Goal: Task Accomplishment & Management: Manage account settings

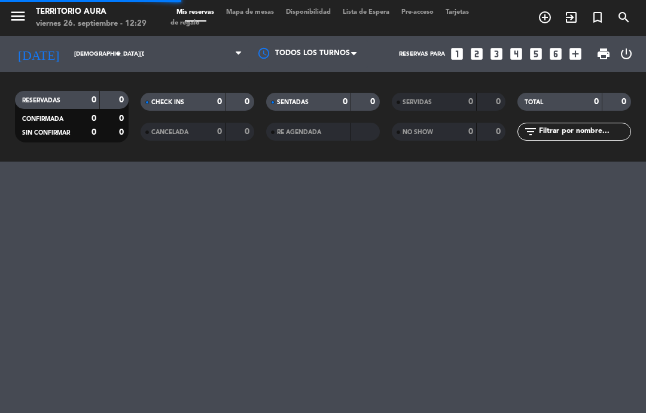
select select "es"
select select "dinner"
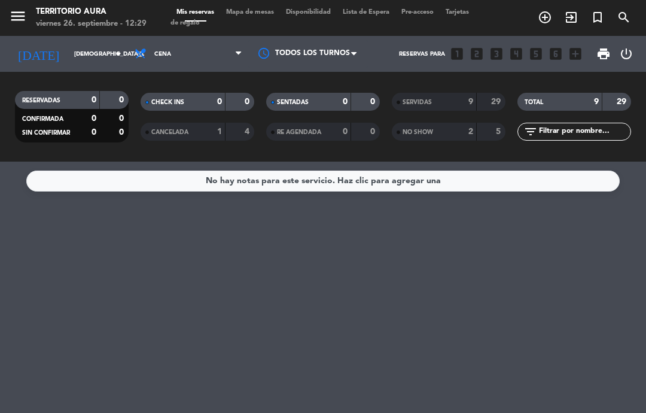
click at [104, 53] on input "[DEMOGRAPHIC_DATA][DATE]" at bounding box center [109, 54] width 82 height 19
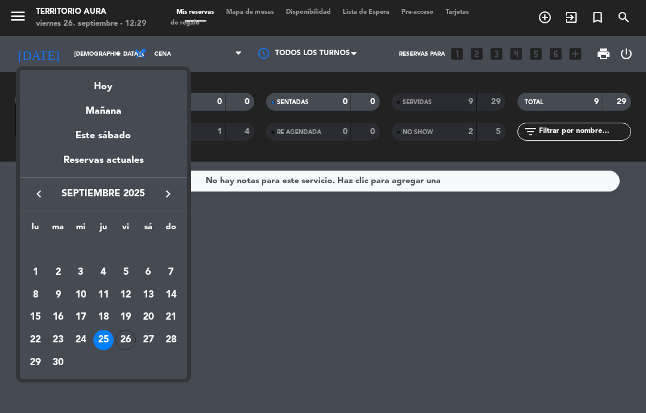
click at [126, 339] on div "26" at bounding box center [126, 340] width 20 height 20
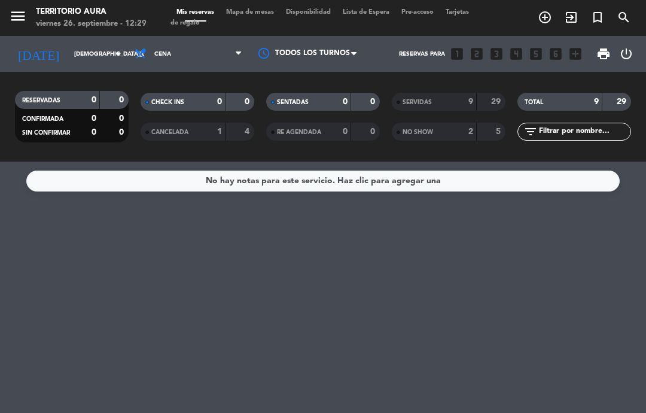
type input "[DATE]"
select select "dinner"
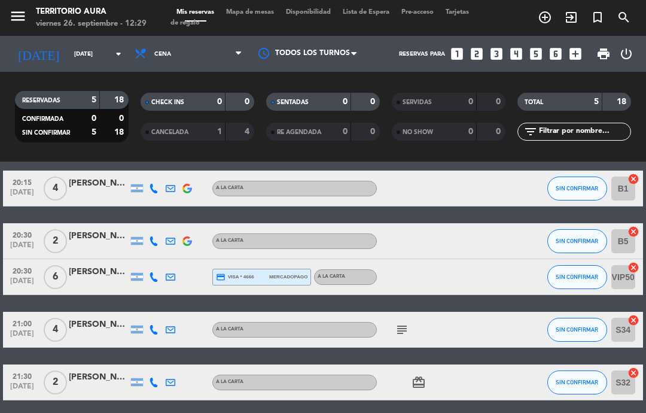
scroll to position [45, 0]
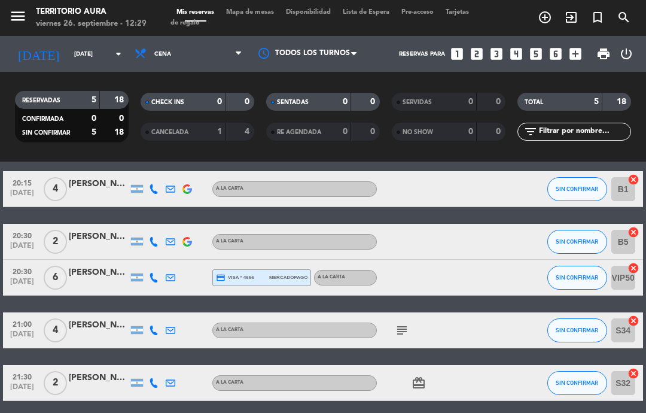
click at [407, 326] on icon "subject" at bounding box center [402, 330] width 14 height 14
click at [488, 299] on div "20:15 [DATE] 4 [PERSON_NAME] A LA CARTA SIN CONFIRMAR B1 cancel 20:30 [DATE] 2 …" at bounding box center [323, 286] width 640 height 230
click at [421, 378] on icon "card_giftcard" at bounding box center [419, 383] width 14 height 14
click at [423, 384] on icon "card_giftcard" at bounding box center [419, 383] width 14 height 14
click at [101, 50] on input "[DATE]" at bounding box center [109, 54] width 82 height 19
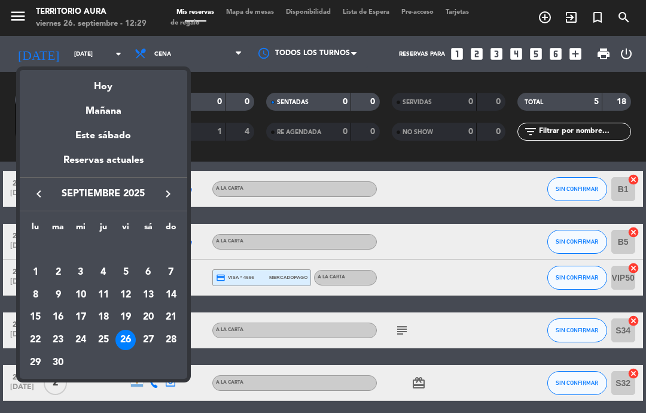
click at [144, 331] on div "27" at bounding box center [148, 340] width 20 height 20
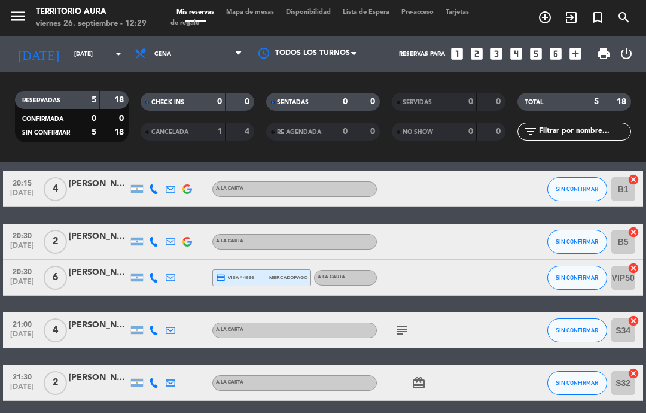
type input "[DATE]"
select select "dinner"
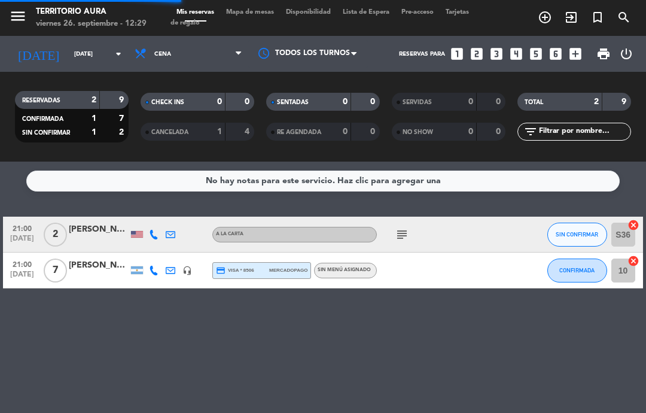
scroll to position [0, 0]
click at [402, 227] on icon "subject" at bounding box center [402, 234] width 14 height 14
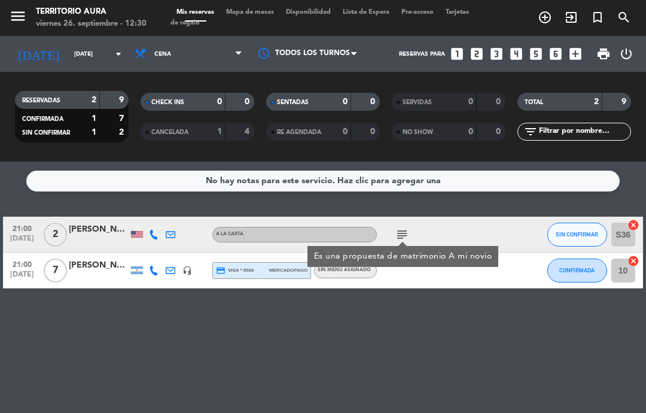
click at [150, 347] on div "No hay notas para este servicio. Haz clic para agregar una 21:00 [DATE] 2 [PERS…" at bounding box center [323, 287] width 646 height 251
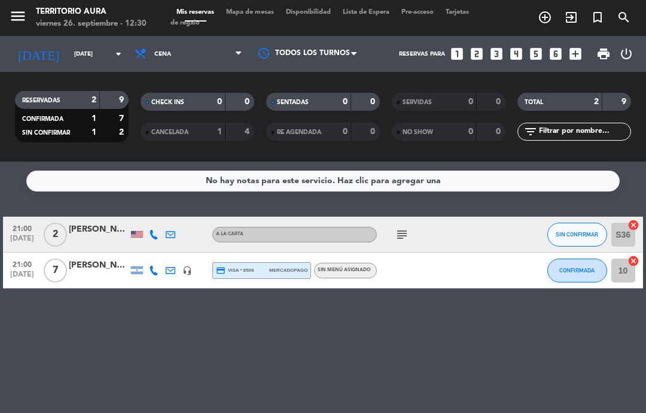
click at [74, 233] on div "[PERSON_NAME]" at bounding box center [99, 230] width 60 height 14
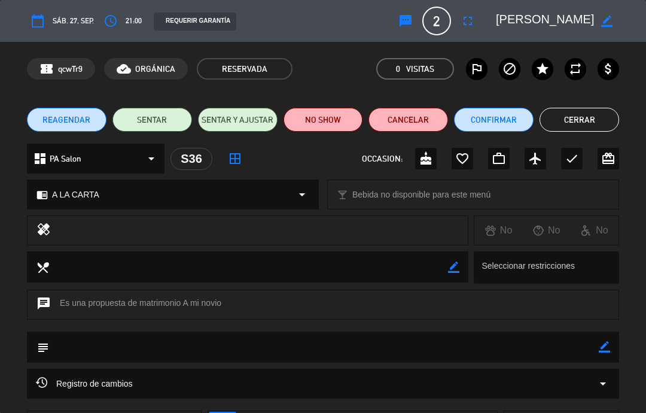
click at [581, 105] on div "REAGENDAR SENTAR SENTAR Y AJUSTAR NO SHOW Cancelar Confirmar Cerrar" at bounding box center [323, 120] width 646 height 48
click at [579, 119] on button "Cerrar" at bounding box center [580, 120] width 80 height 24
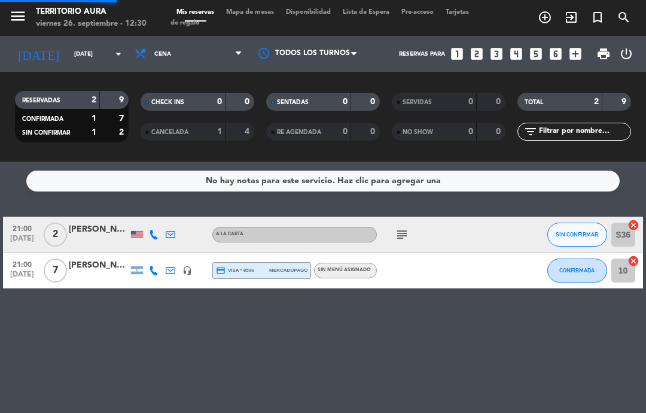
select select "dinner"
